Goal: Register for event/course

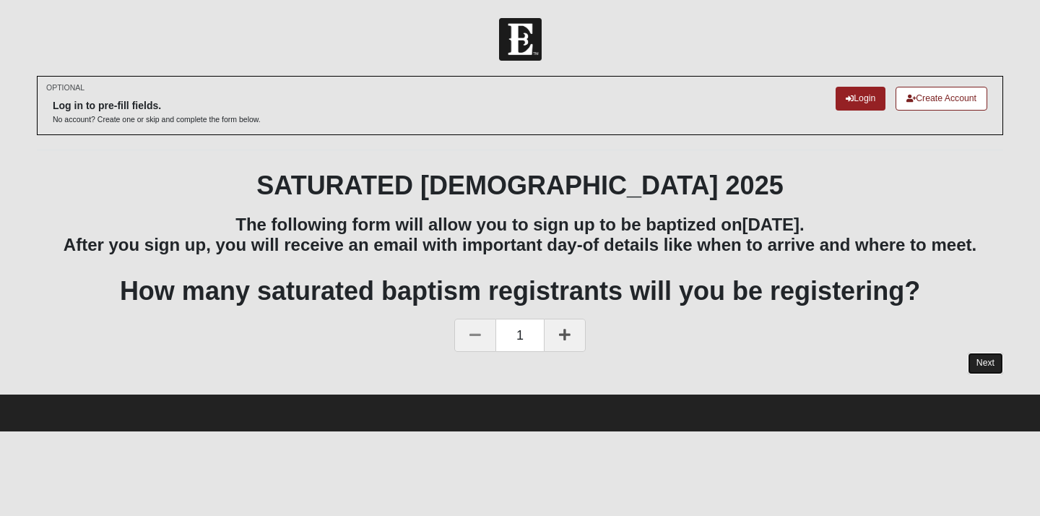
click at [981, 369] on link "Next" at bounding box center [985, 362] width 35 height 21
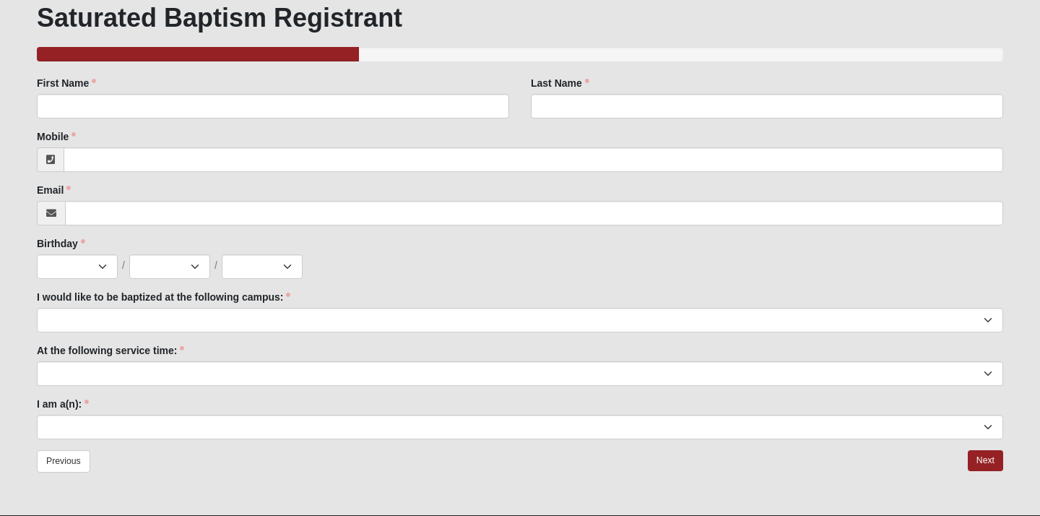
scroll to position [168, 0]
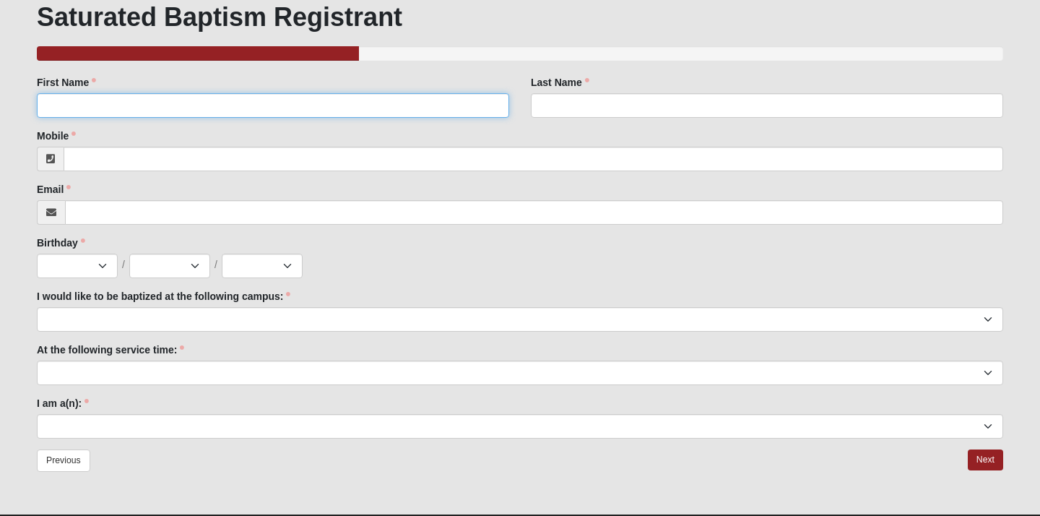
click at [198, 103] on input "First Name" at bounding box center [273, 105] width 472 height 25
type input "[PERSON_NAME]"
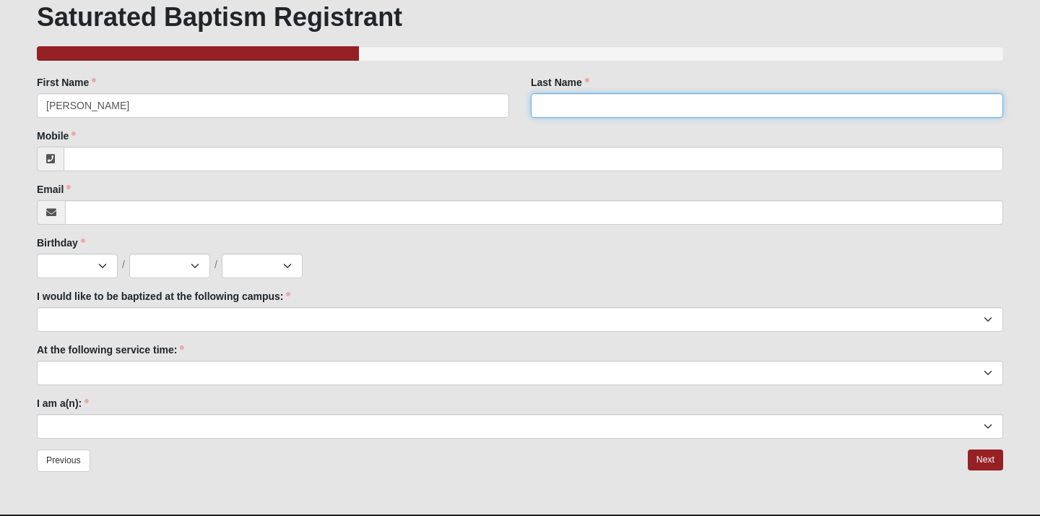
type input "Hastings"
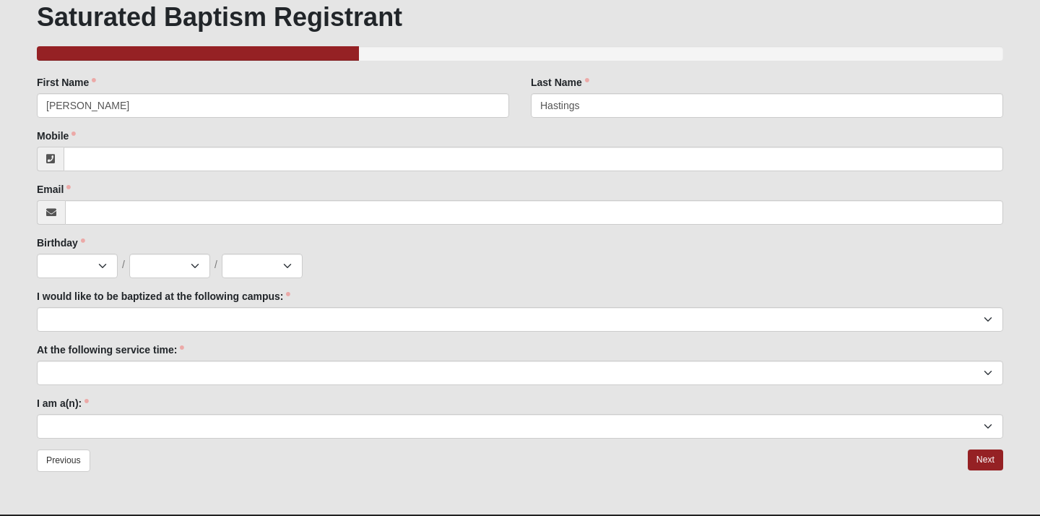
type input "5187743760"
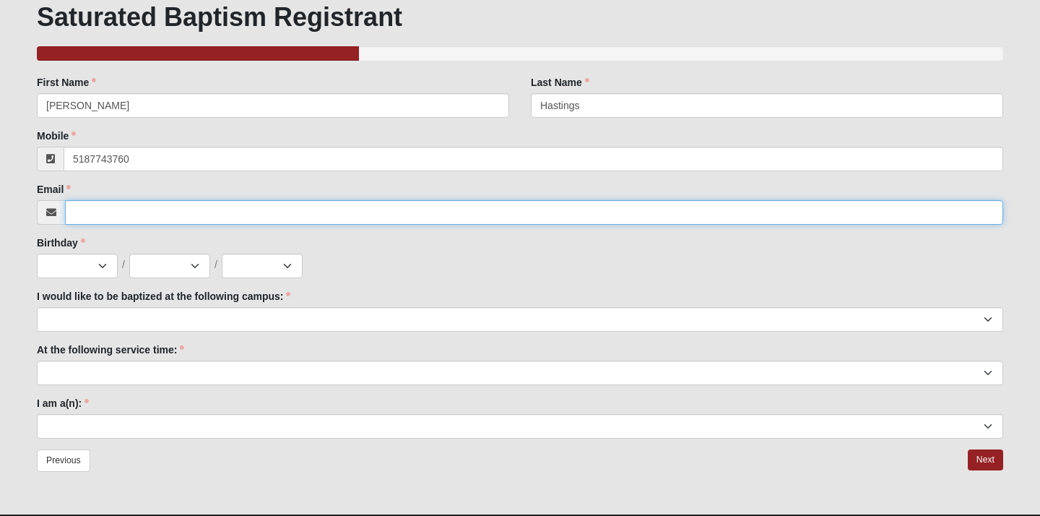
type input "[EMAIL_ADDRESS][DOMAIN_NAME]"
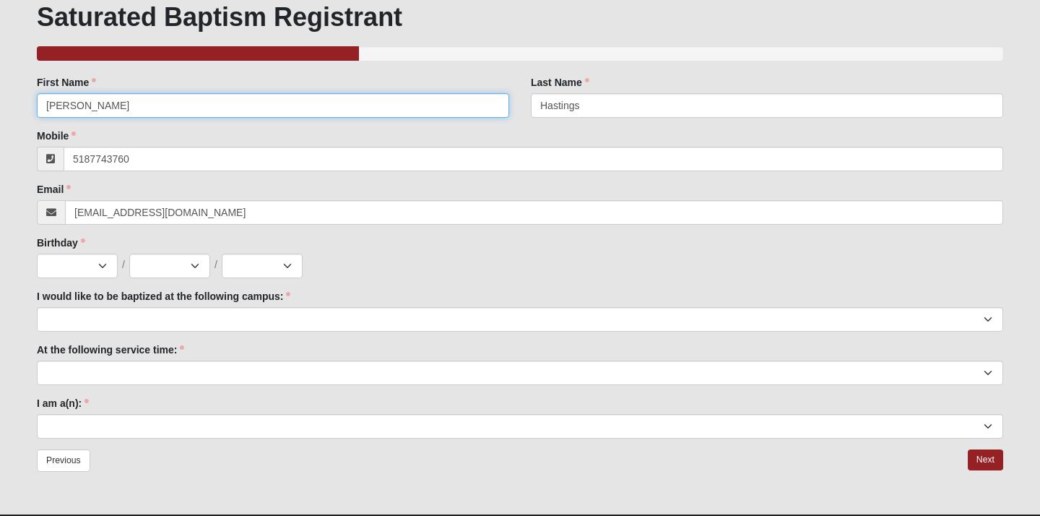
type input "[PHONE_NUMBER]"
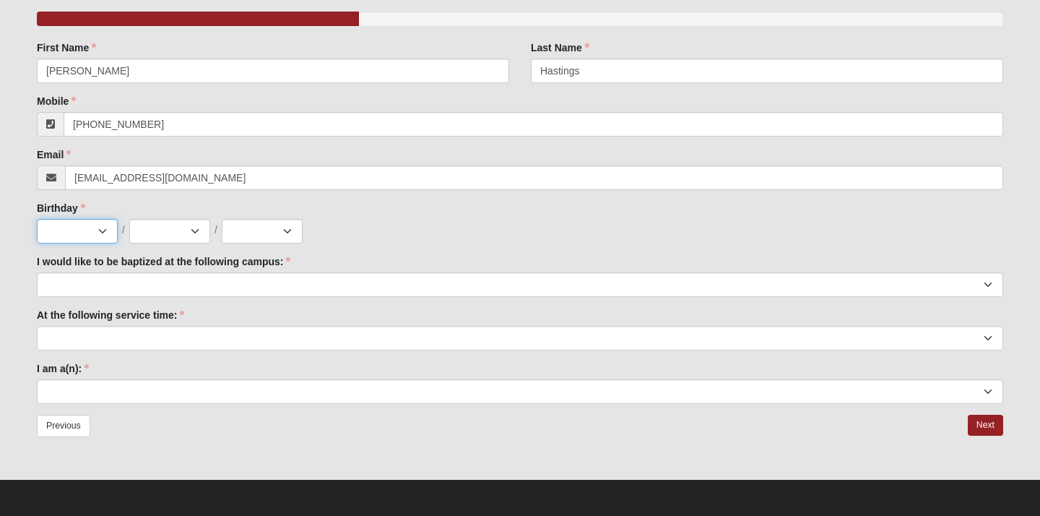
click at [93, 235] on select "Jan Feb Mar Apr May Jun [DATE] Aug Sep Oct Nov Dec" at bounding box center [77, 231] width 81 height 25
select select "5"
click at [175, 222] on select "1 2 3 4 5 6 7 8 9 10 11 12 13 14 15 16 17 18 19 20 21 22 23 24 25 26 27 28 29 3…" at bounding box center [169, 231] width 81 height 25
select select "11"
click at [258, 227] on select "2025 2024 2023 2022 2021 2020 2019 2018 2017 2016 2015 2014 2013 2012 2011 2010…" at bounding box center [262, 231] width 81 height 25
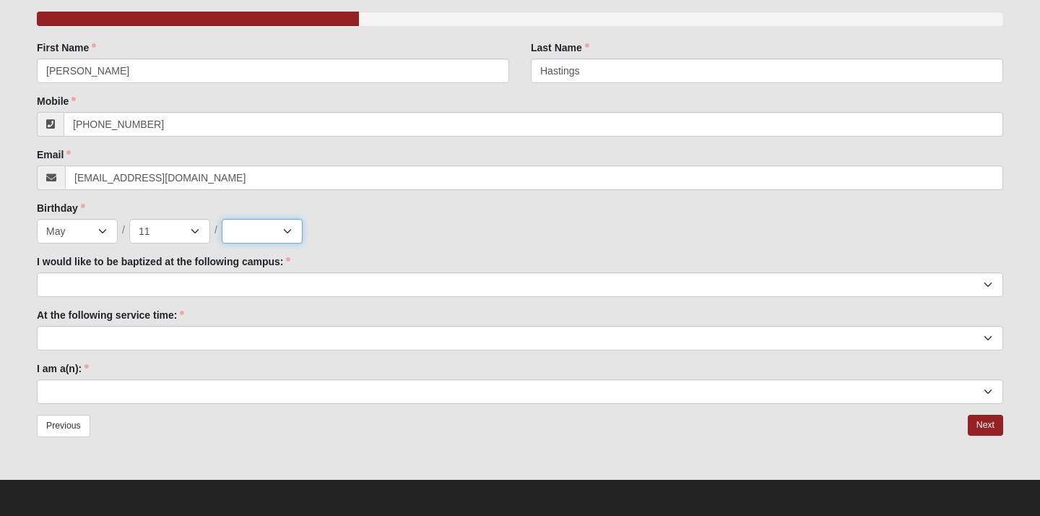
select select "1994"
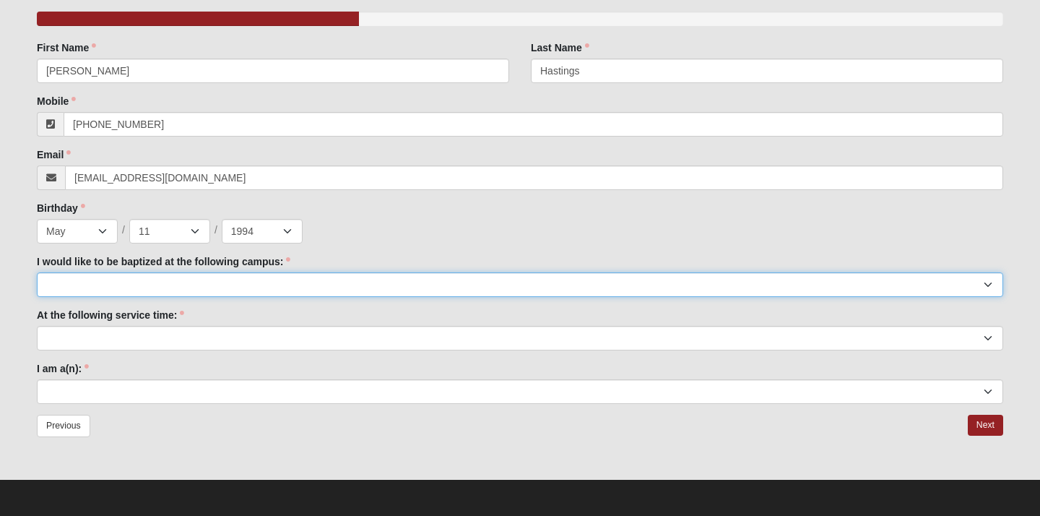
click at [137, 281] on select "[GEOGRAPHIC_DATA] [PERSON_NAME][GEOGRAPHIC_DATA] Jesup [GEOGRAPHIC_DATA] [GEOGR…" at bounding box center [520, 284] width 966 height 25
select select "3"
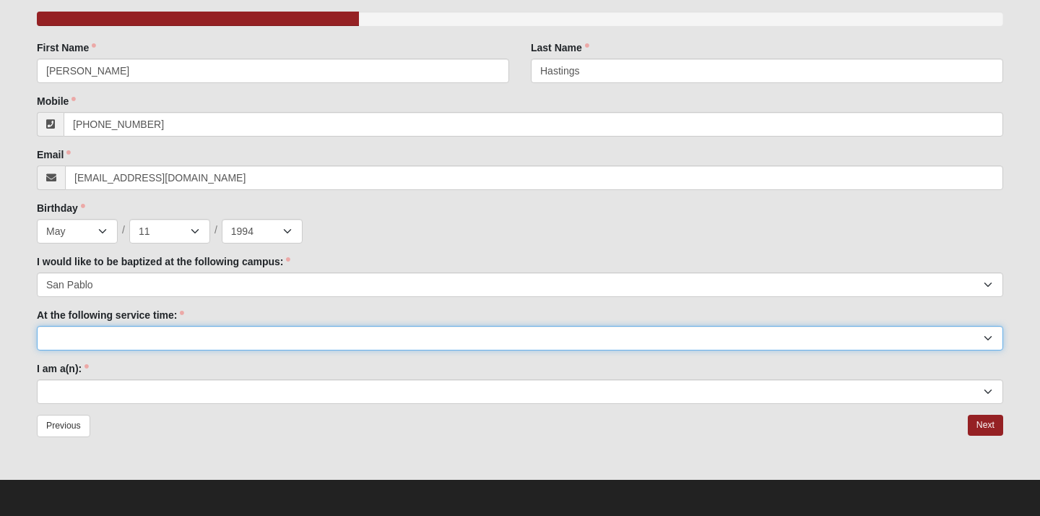
click at [230, 335] on select "9:00am 11:22am 4:22pm ([GEOGRAPHIC_DATA] and [PERSON_NAME][GEOGRAPHIC_DATA] Onl…" at bounding box center [520, 338] width 966 height 25
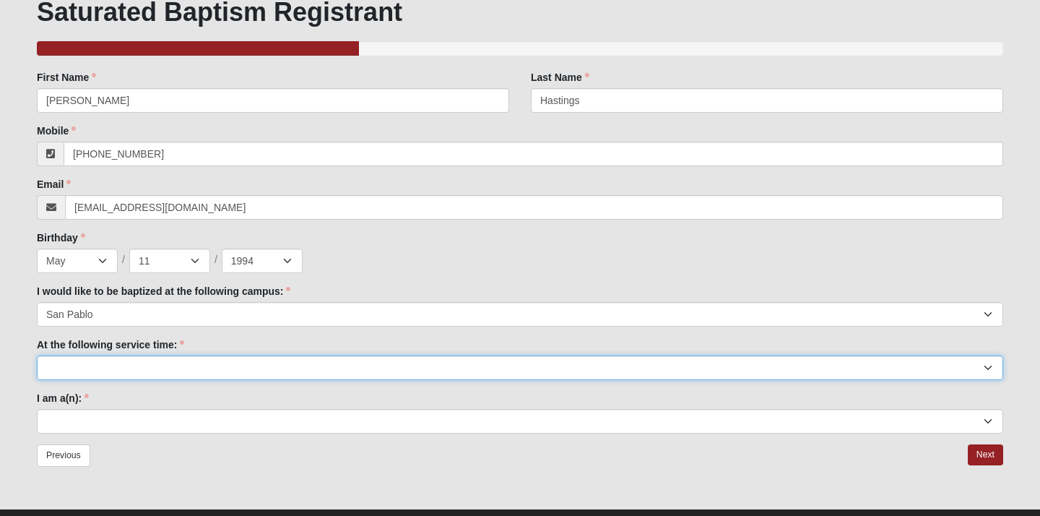
scroll to position [174, 0]
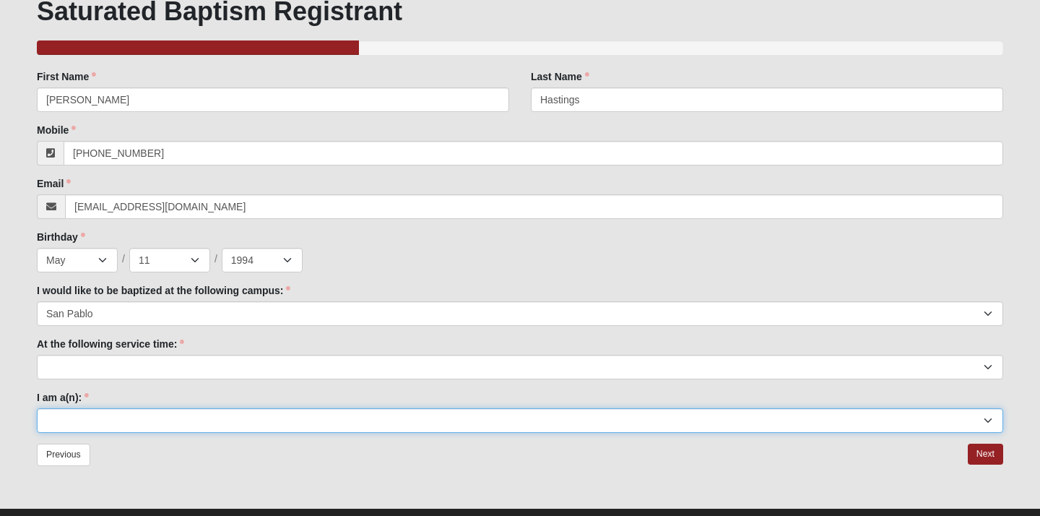
click at [297, 419] on select "Adult (25+) Young Adult (18-25) High School Student (8-12th Grade) Middle Schoo…" at bounding box center [520, 420] width 966 height 25
select select "Adult (25+)"
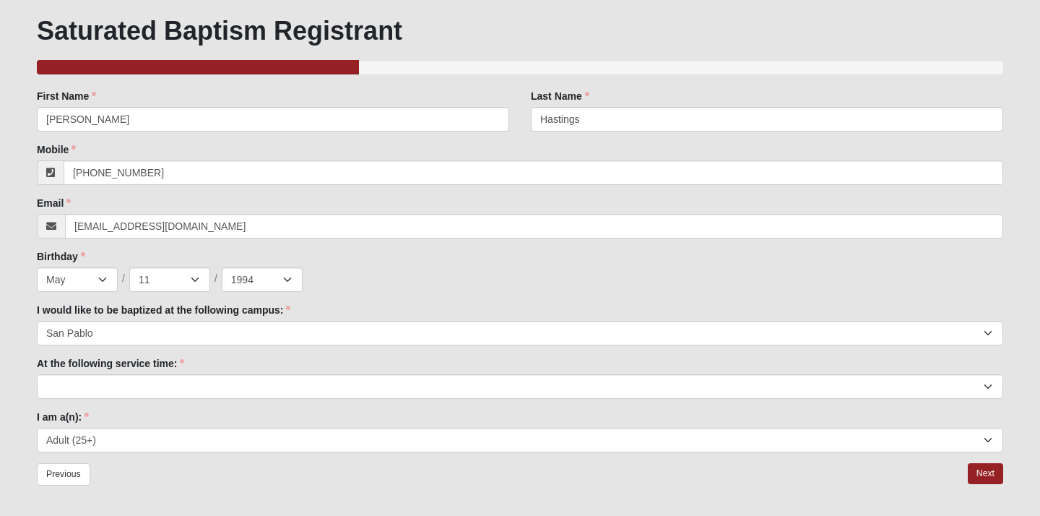
scroll to position [150, 0]
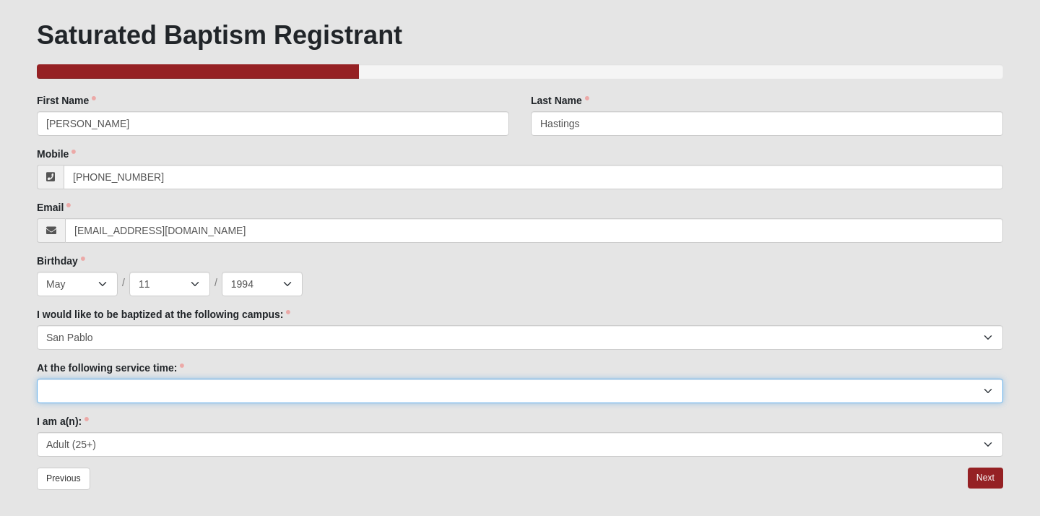
click at [241, 386] on select "9:00am 11:22am 4:22pm ([GEOGRAPHIC_DATA] and [PERSON_NAME][GEOGRAPHIC_DATA] Onl…" at bounding box center [520, 390] width 966 height 25
select select "9:00am"
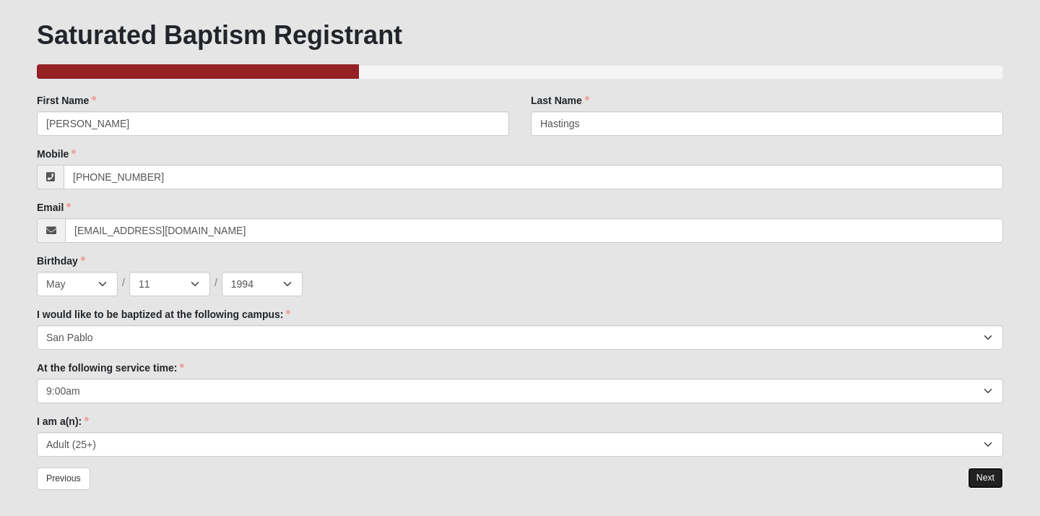
click at [995, 476] on link "Next" at bounding box center [985, 477] width 35 height 21
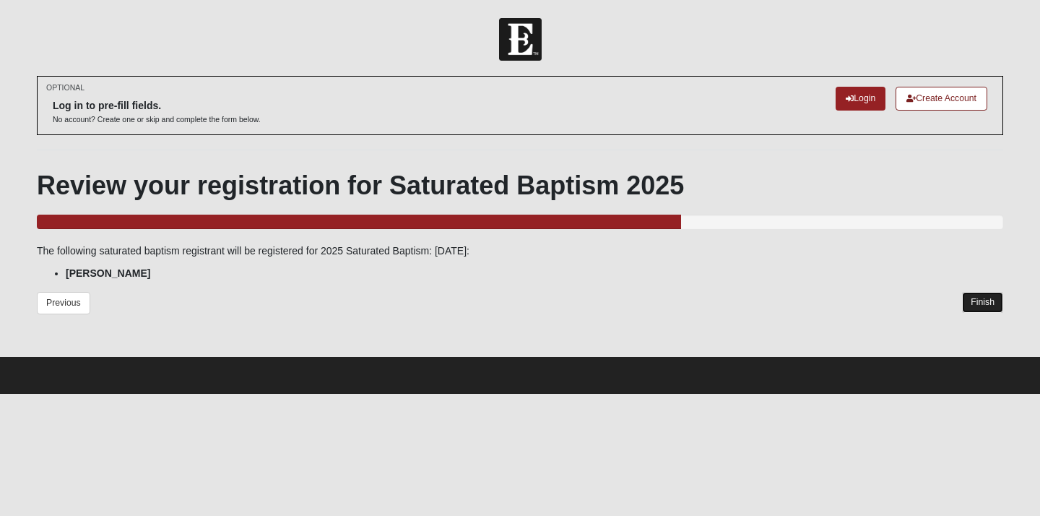
click at [998, 303] on link "Finish" at bounding box center [982, 302] width 41 height 21
